Goal: Task Accomplishment & Management: Manage account settings

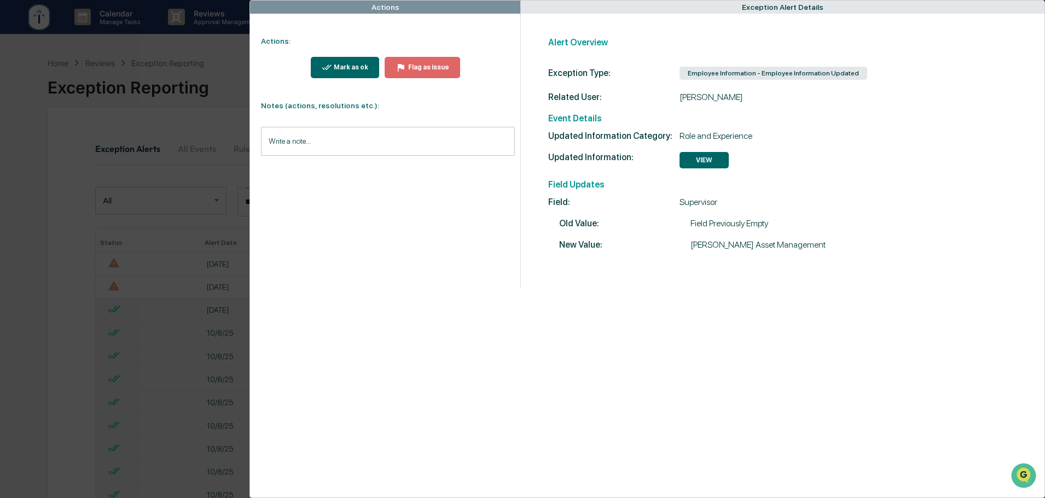
click at [202, 50] on div "Actions Actions: Mark as ok Flag as issue Notes (actions, resolutions etc.): Wr…" at bounding box center [522, 249] width 1045 height 498
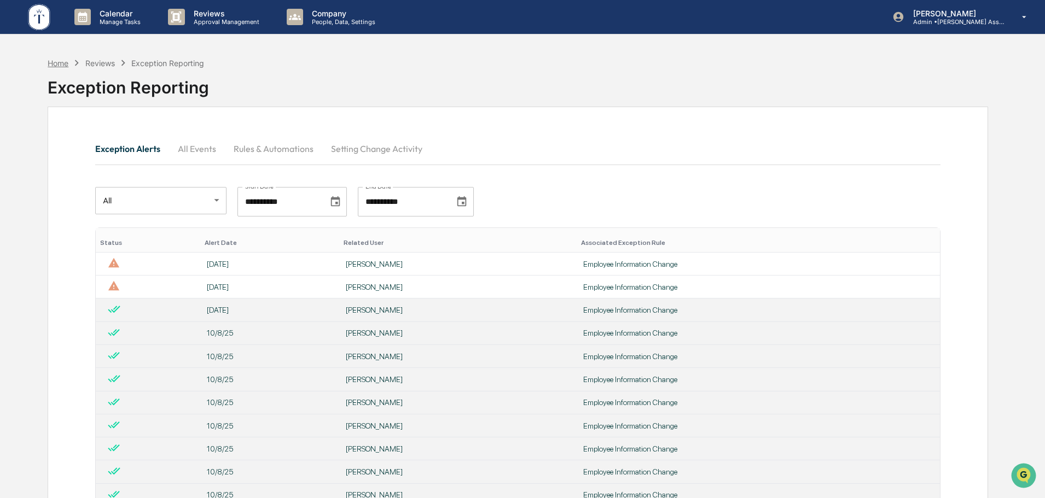
click at [57, 65] on div "Home" at bounding box center [58, 63] width 21 height 9
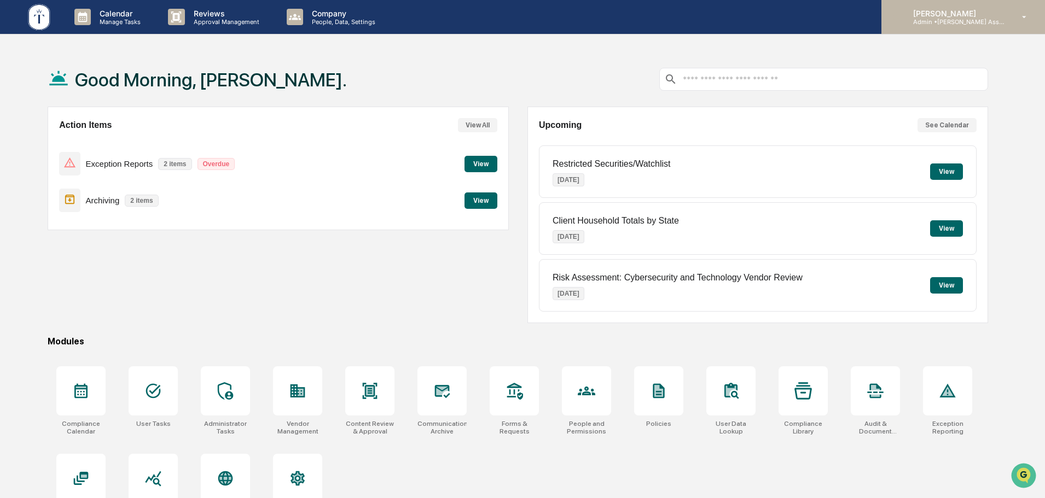
click at [954, 15] on p "[PERSON_NAME]" at bounding box center [955, 13] width 102 height 9
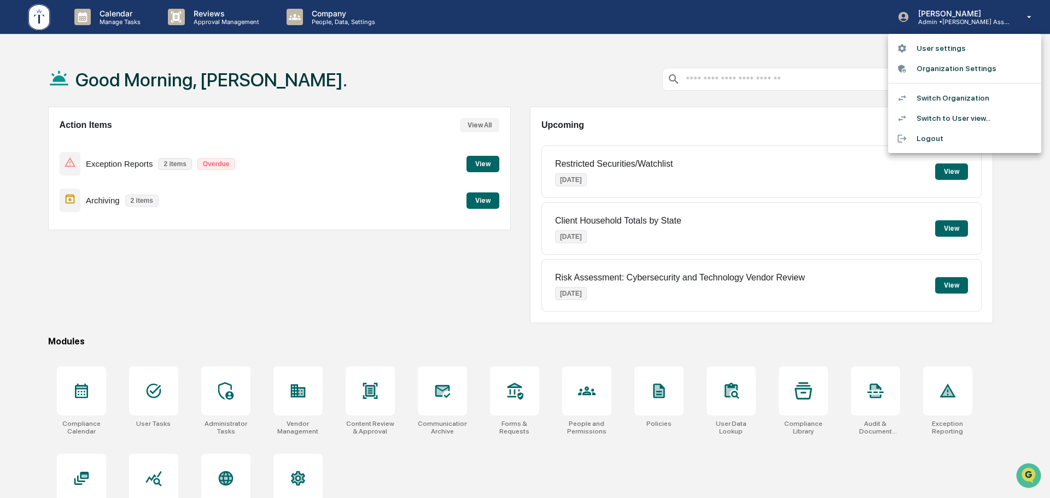
click at [950, 95] on li "Switch Organization" at bounding box center [964, 98] width 153 height 20
